Goal: Register for event/course

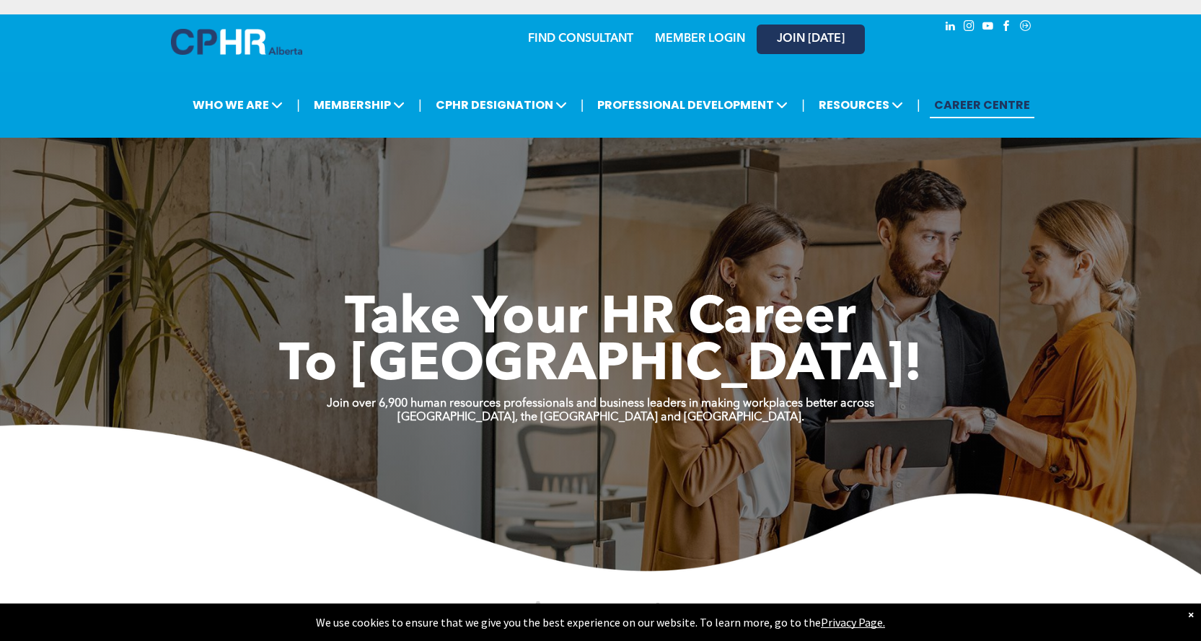
click at [815, 39] on span "JOIN [DATE]" at bounding box center [811, 39] width 68 height 14
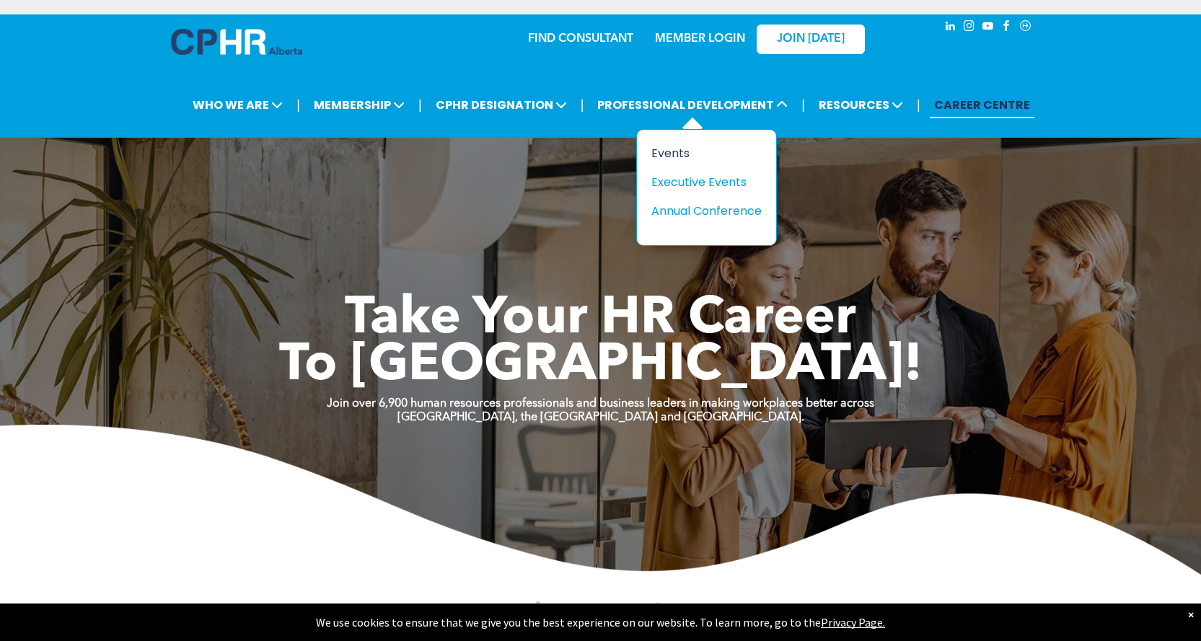
click at [677, 151] on div "Events" at bounding box center [701, 153] width 100 height 18
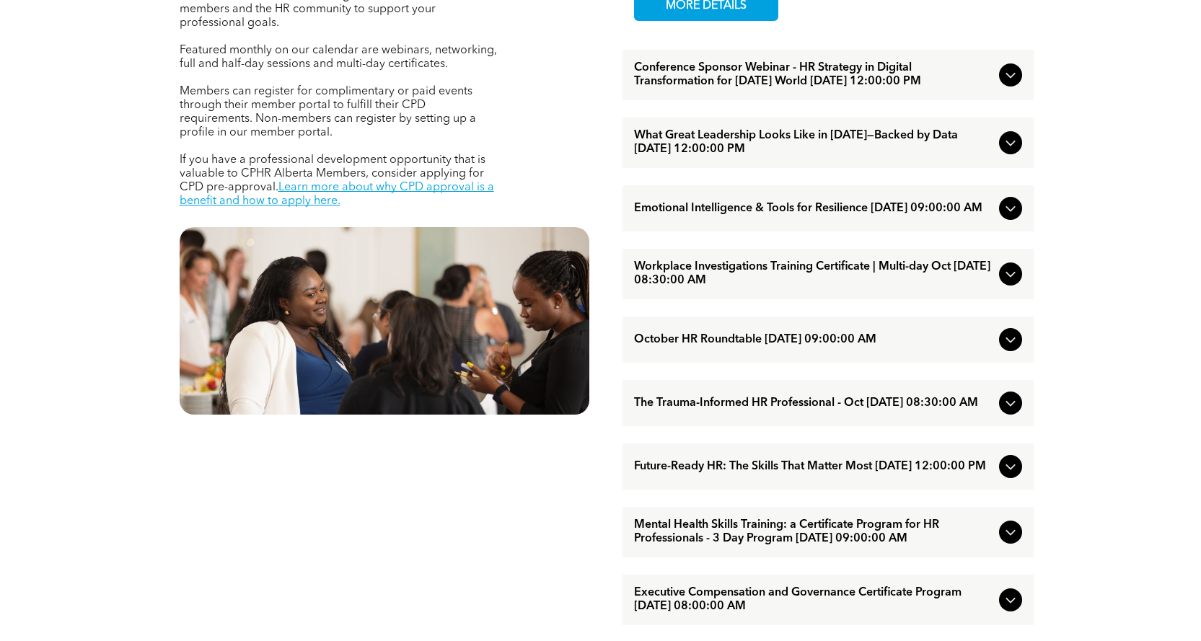
scroll to position [649, 0]
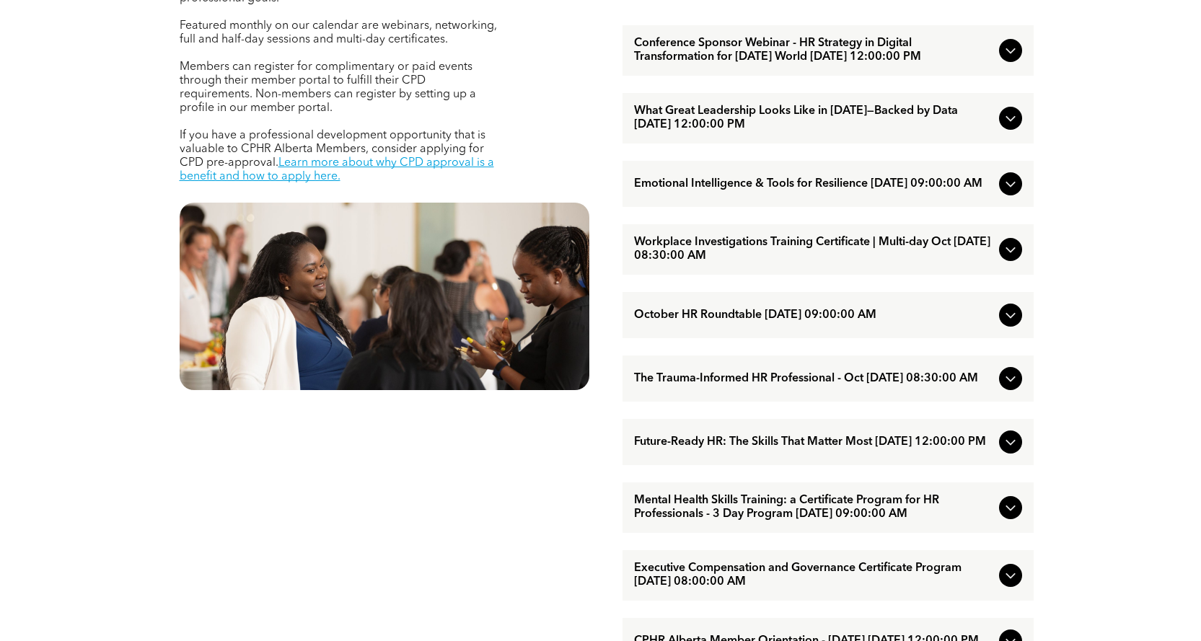
click at [1015, 258] on icon at bounding box center [1010, 249] width 17 height 17
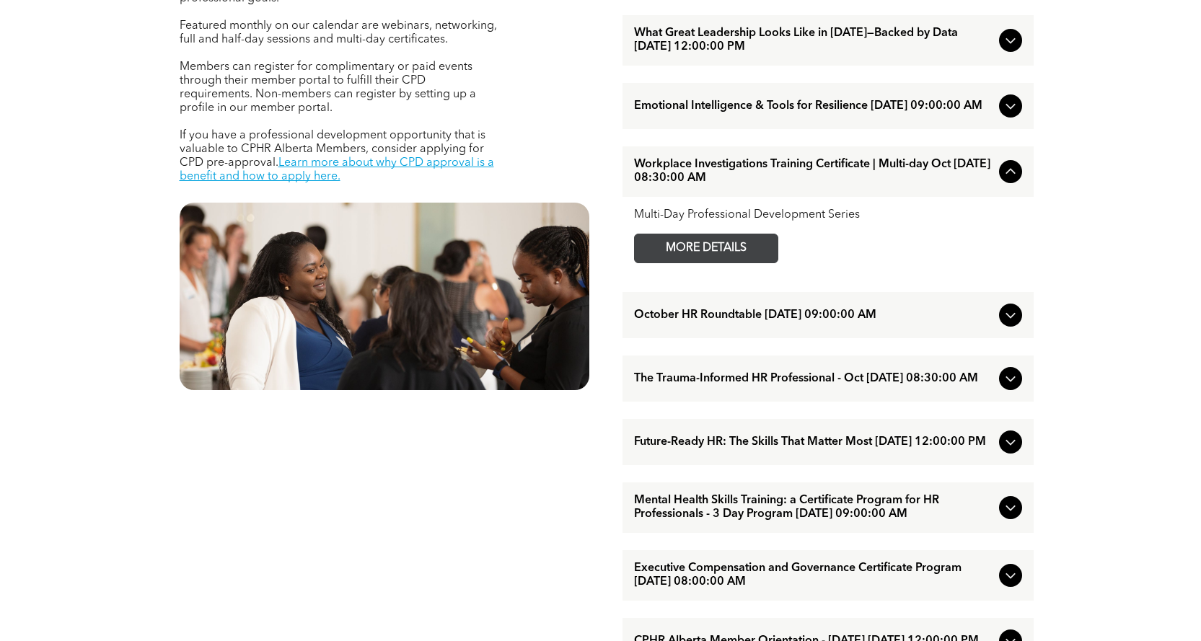
click at [728, 263] on span "MORE DETAILS" at bounding box center [706, 248] width 114 height 28
click at [1013, 180] on icon at bounding box center [1010, 171] width 17 height 17
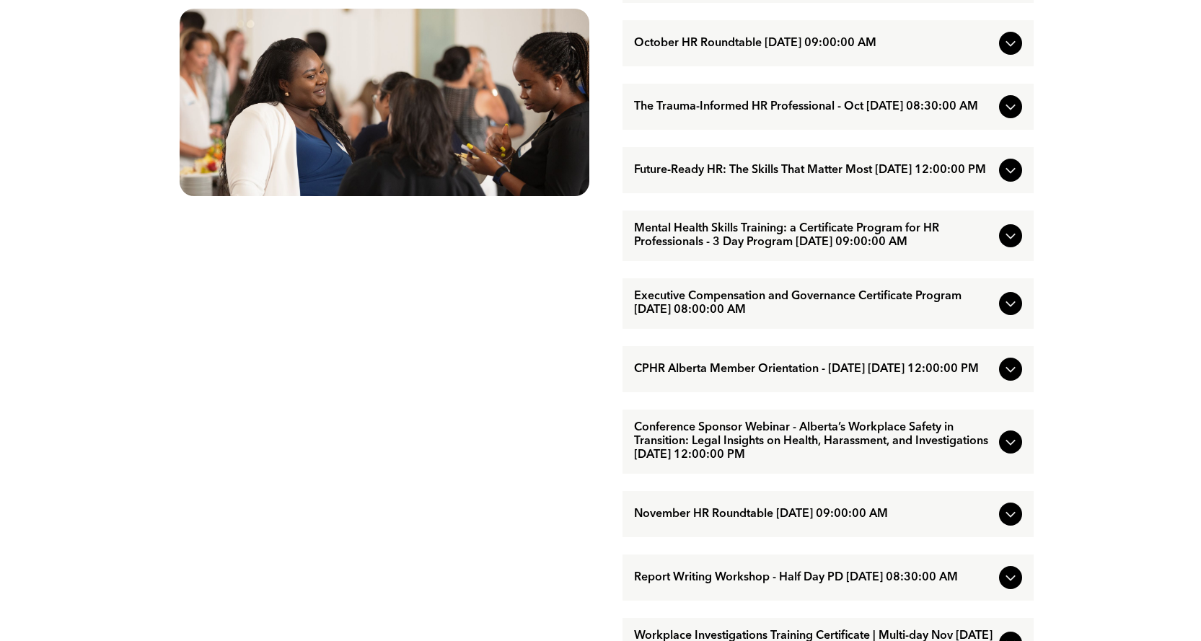
scroll to position [865, 0]
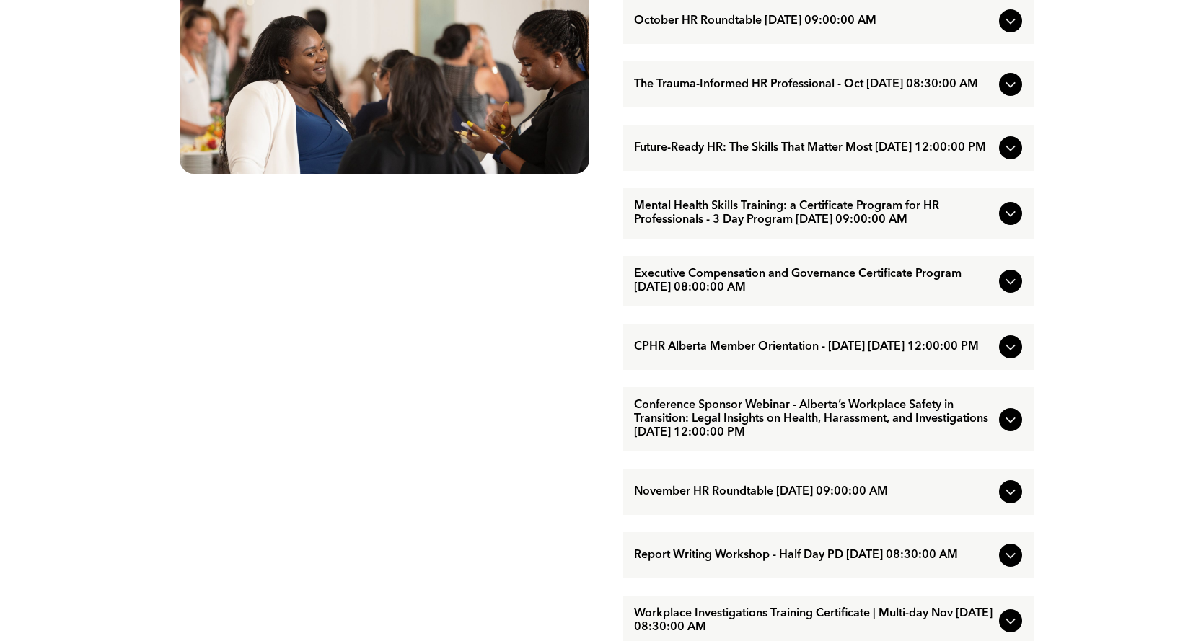
click at [1012, 293] on div at bounding box center [1010, 281] width 23 height 23
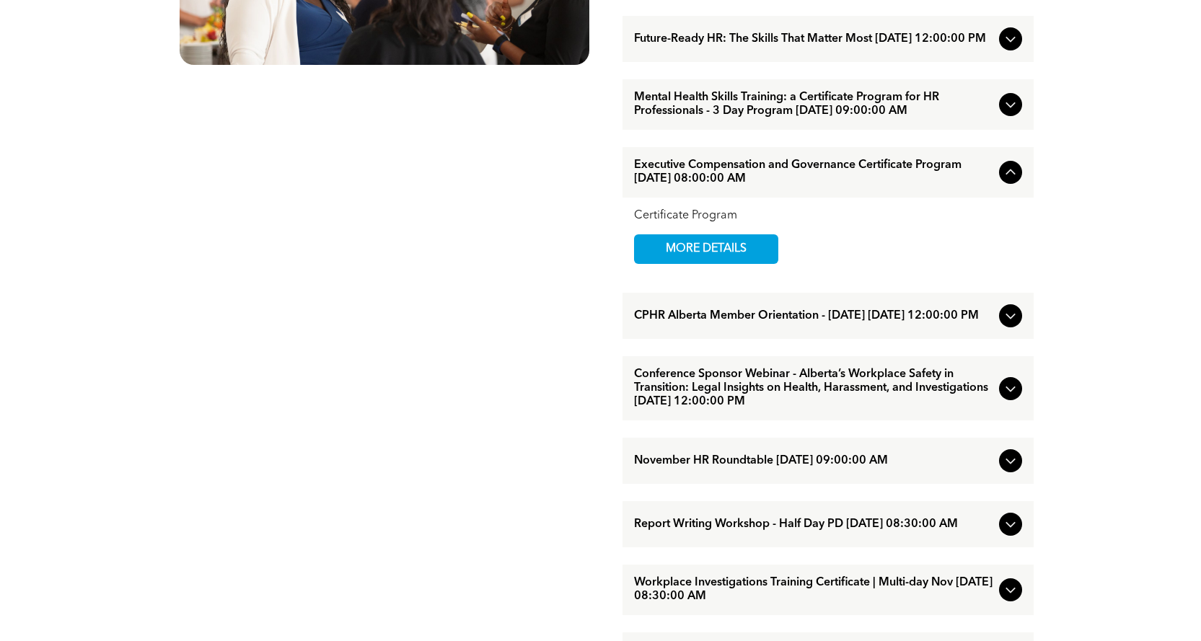
scroll to position [1010, 0]
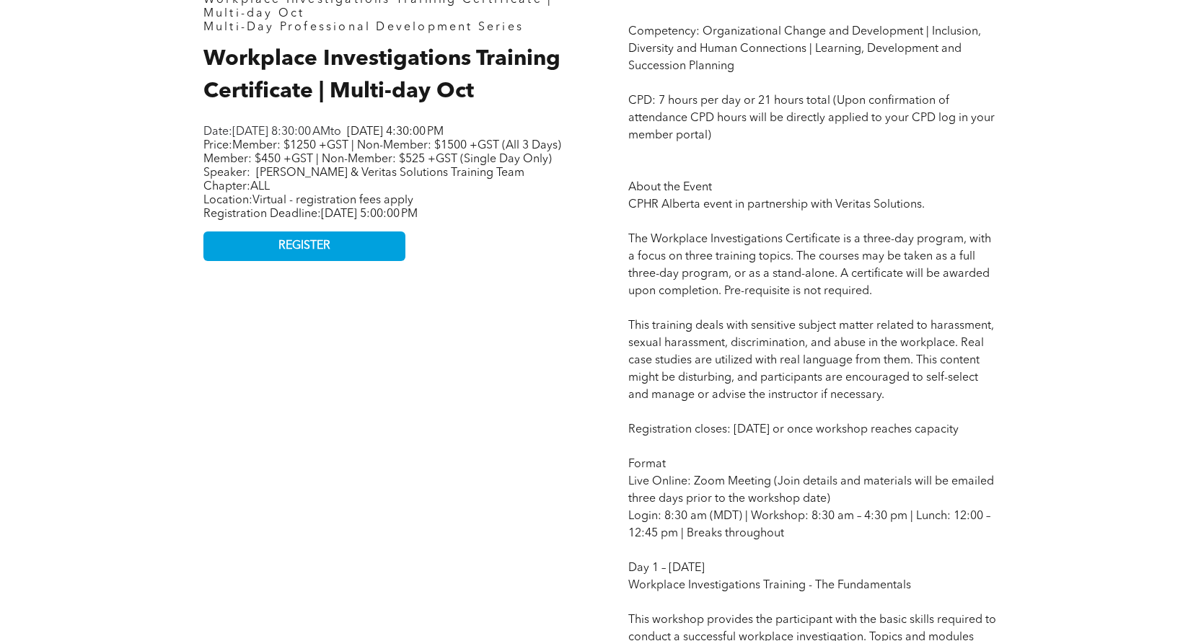
scroll to position [793, 0]
